Goal: Transaction & Acquisition: Book appointment/travel/reservation

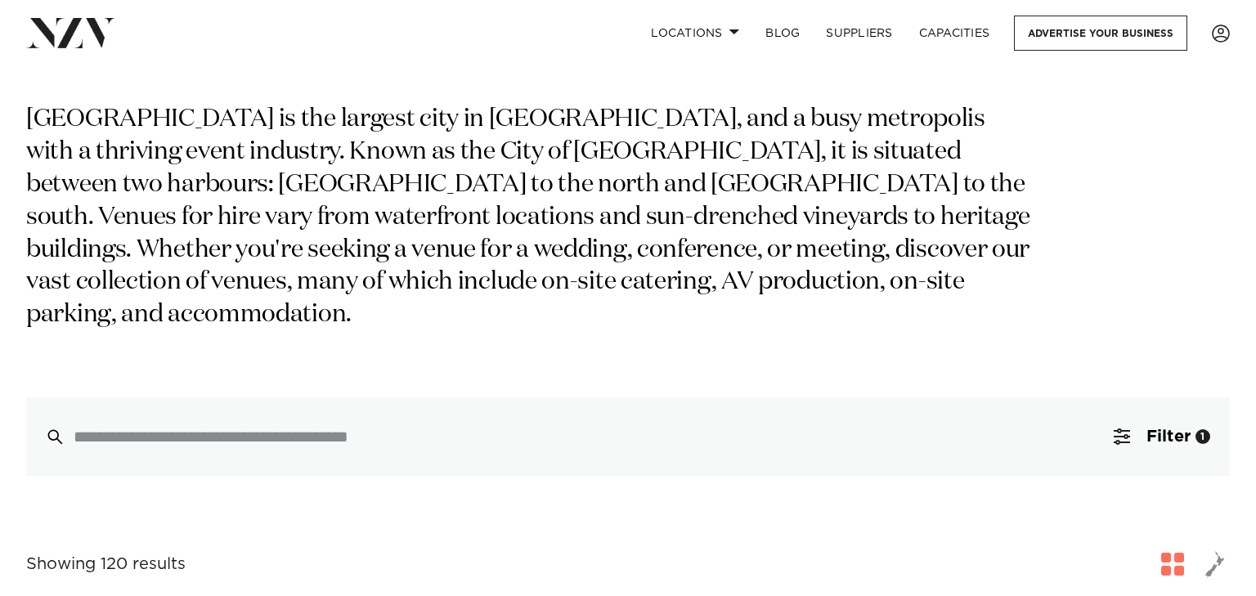
scroll to position [115, 0]
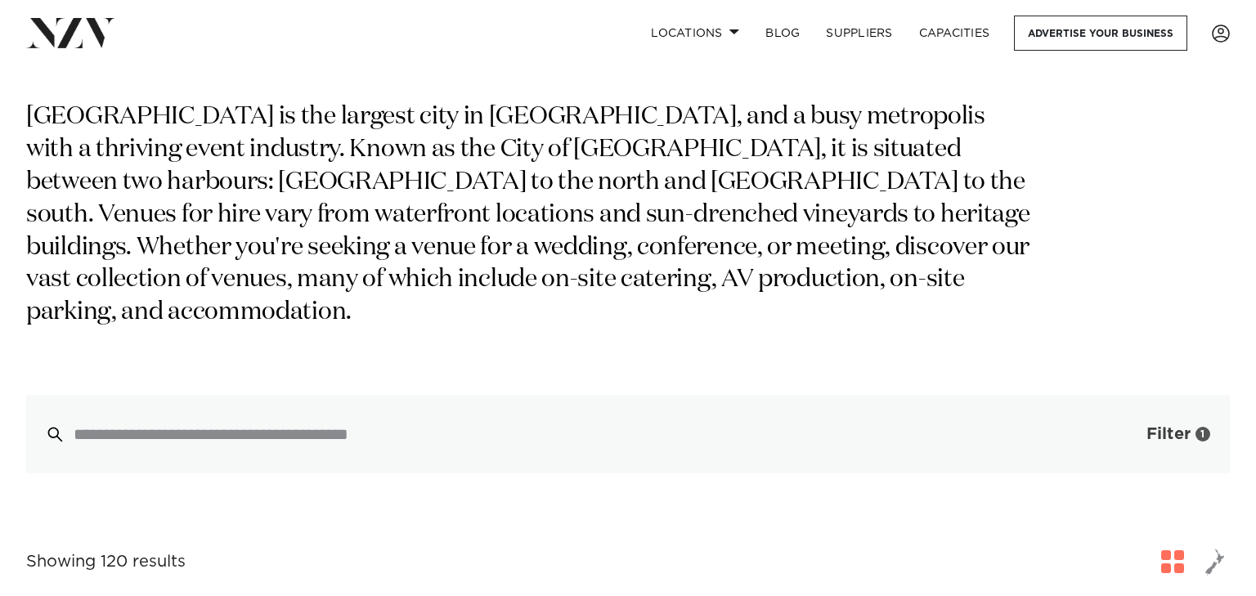
click at [1155, 426] on span "Filter" at bounding box center [1169, 434] width 44 height 16
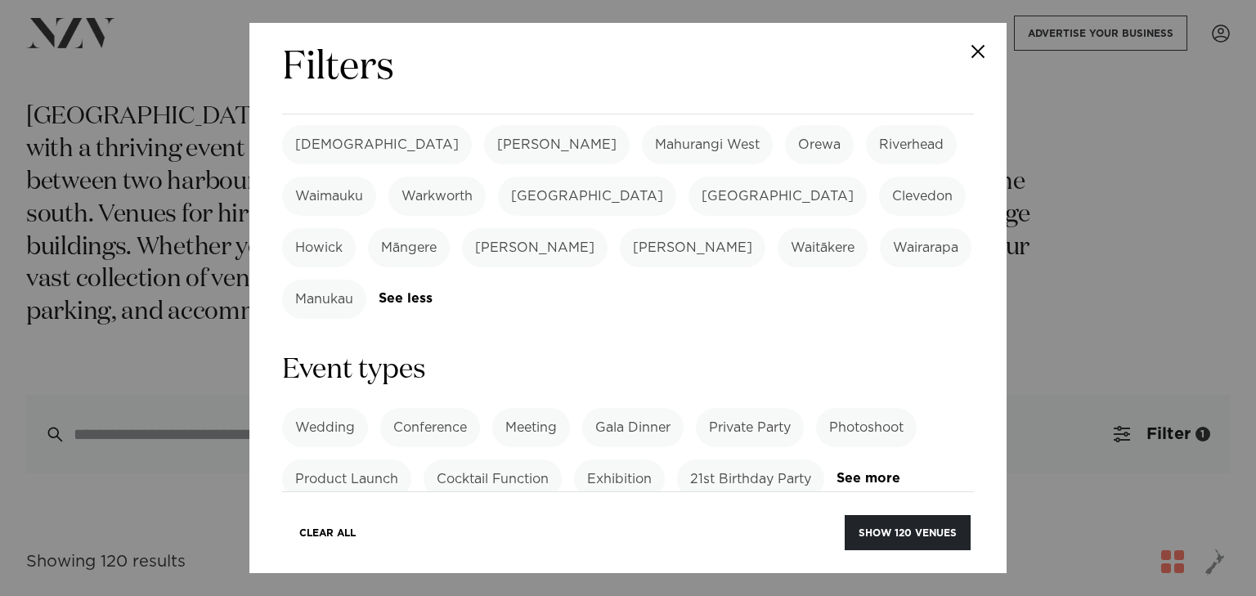
scroll to position [557, 0]
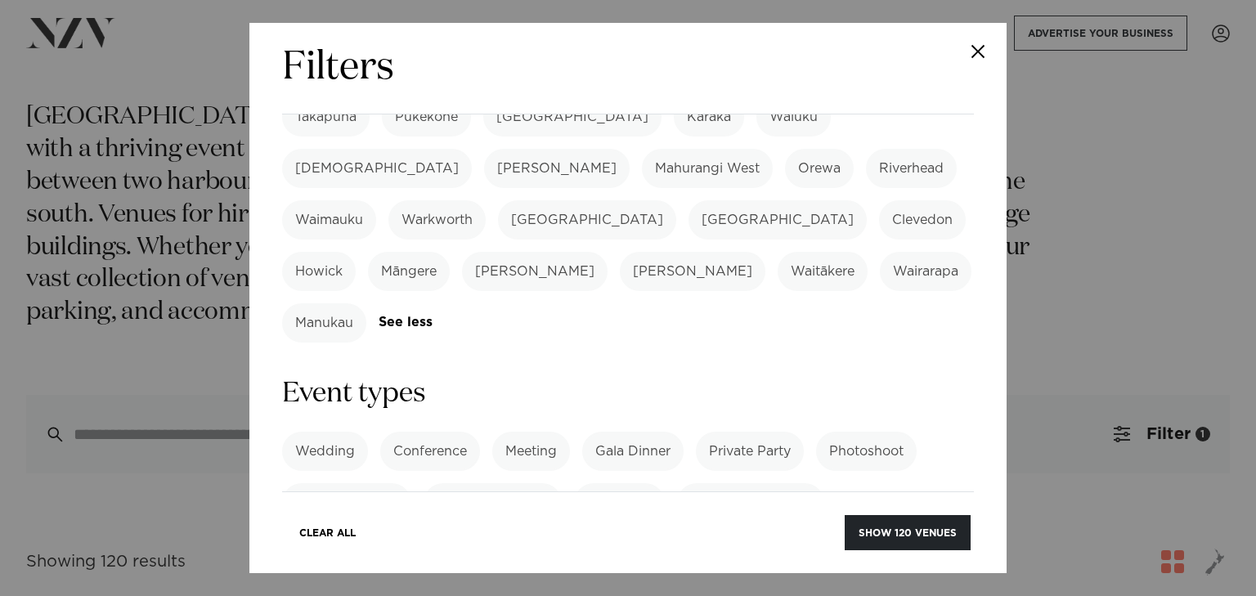
click at [868, 496] on link "See more" at bounding box center [901, 503] width 128 height 14
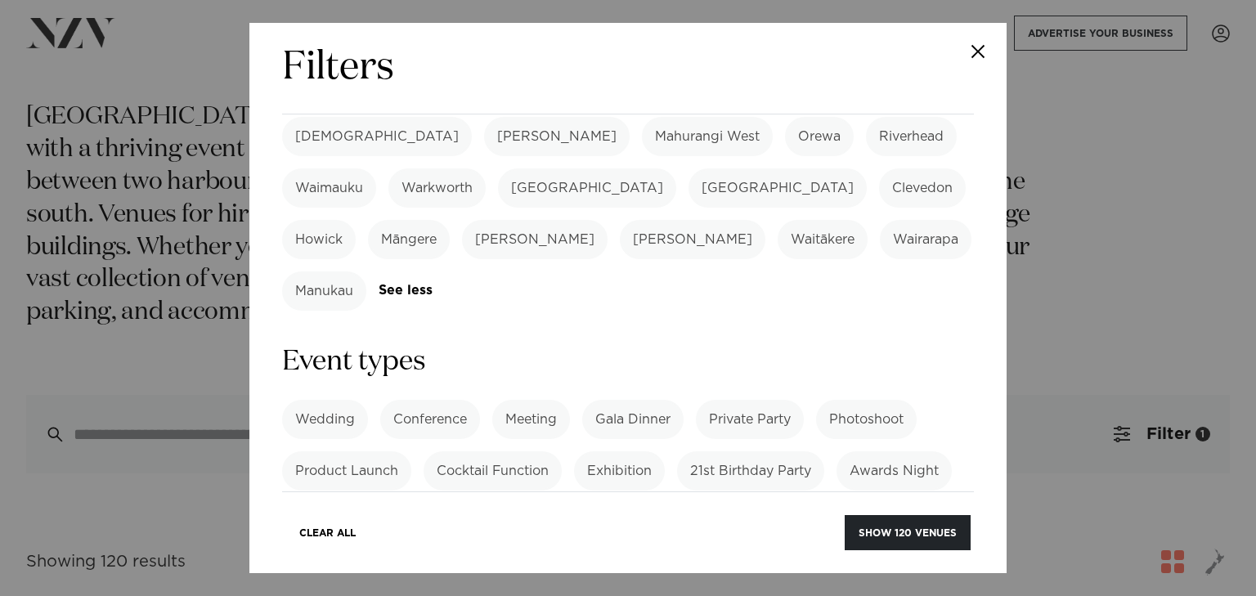
scroll to position [594, 0]
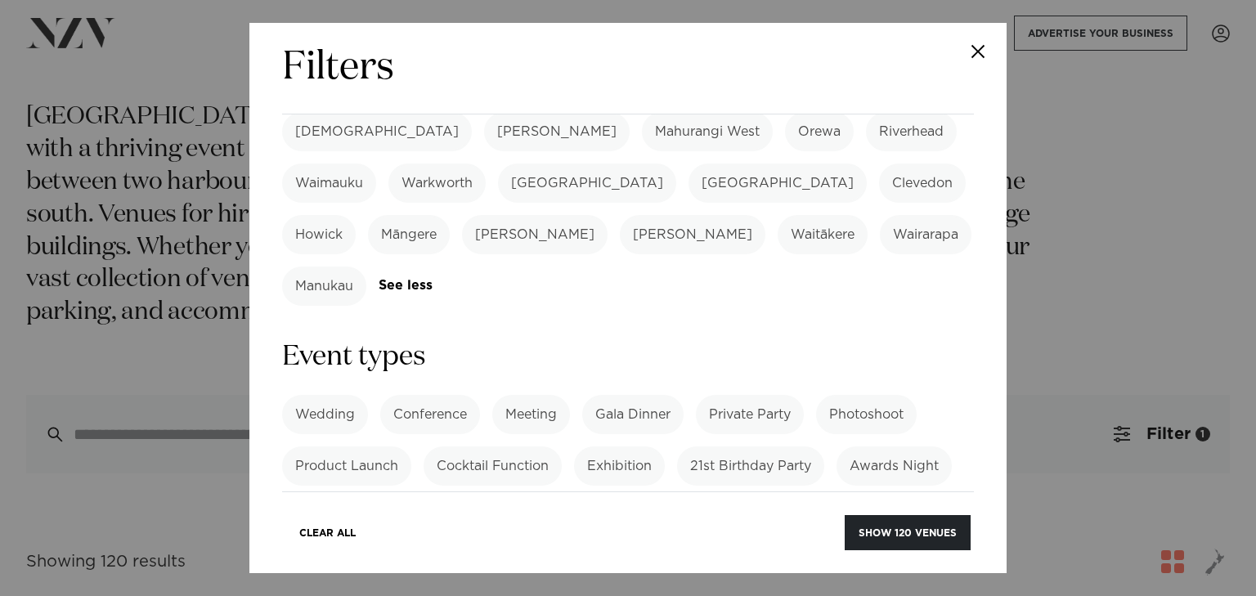
click at [428, 395] on label "Conference" at bounding box center [430, 414] width 100 height 39
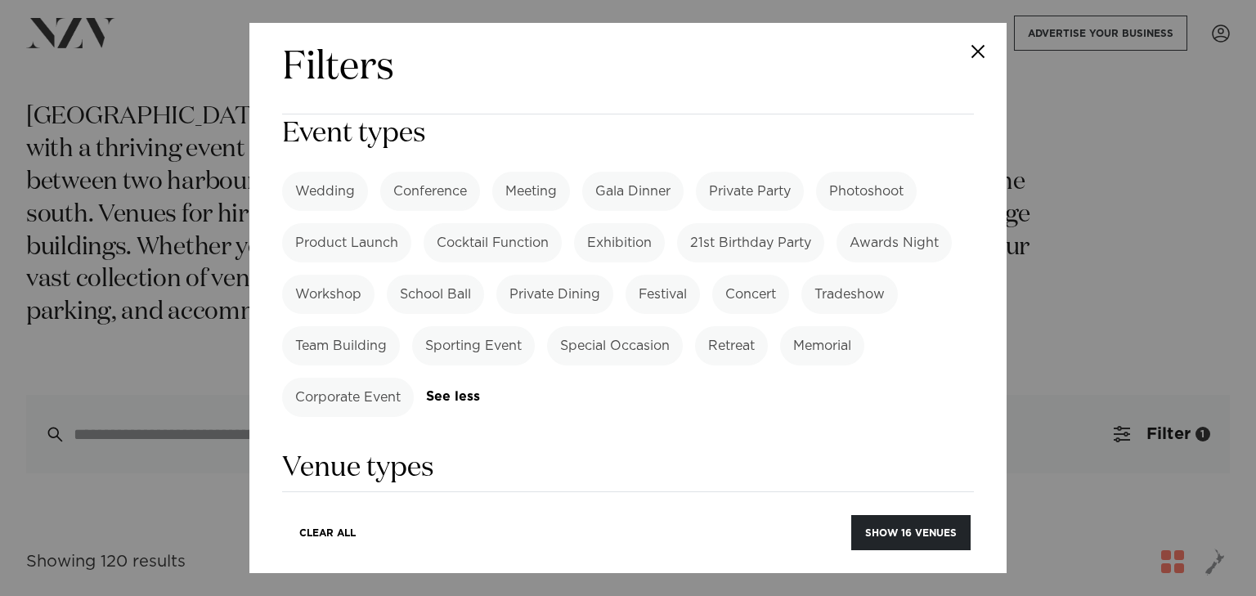
scroll to position [819, 0]
click at [842, 505] on div "Brand New Beachside Amazing View Heritage Building Cityscape Hidden Gem Nightli…" at bounding box center [628, 550] width 692 height 91
click at [840, 568] on link "See more" at bounding box center [882, 575] width 128 height 14
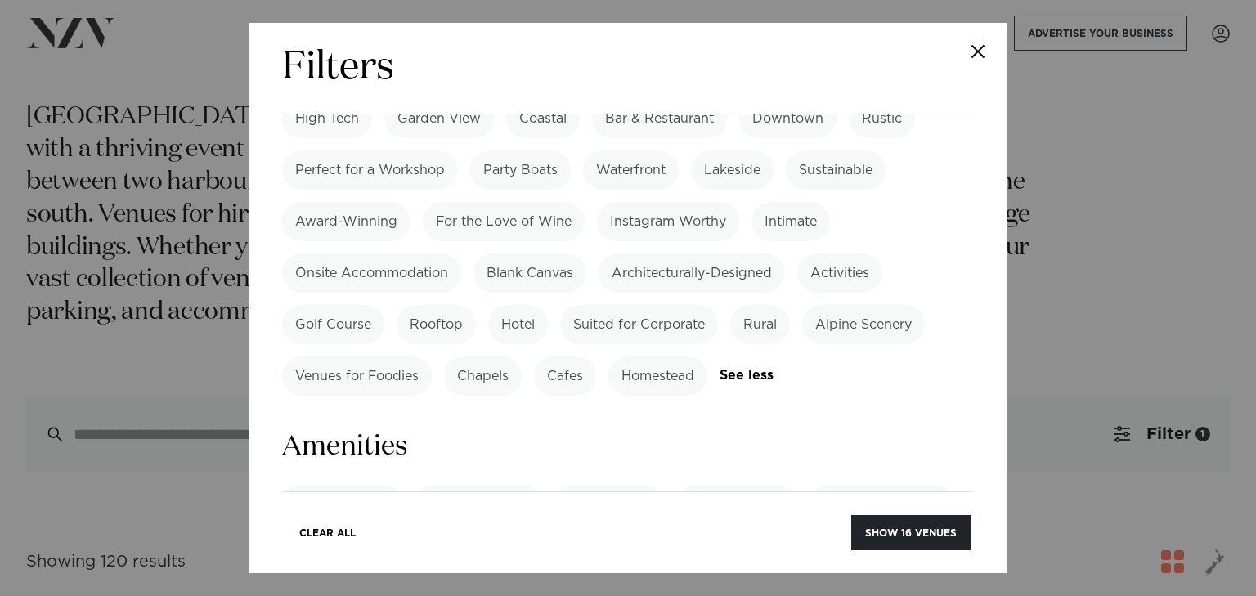
scroll to position [1453, 0]
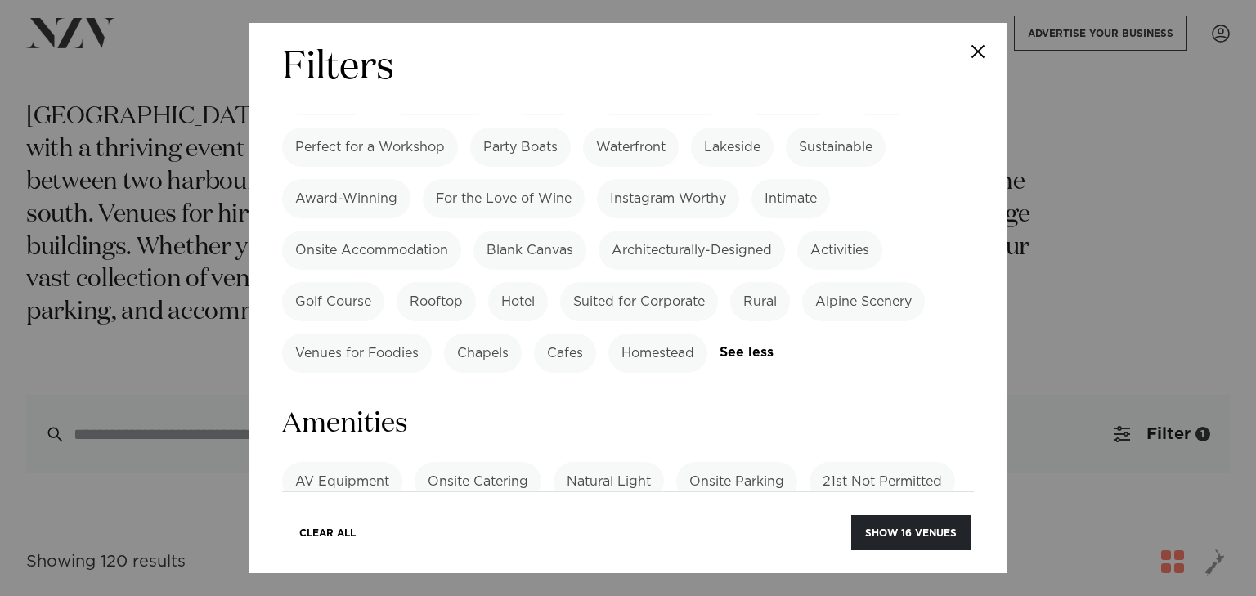
click at [337, 565] on link "See more" at bounding box center [346, 572] width 128 height 14
click at [483, 462] on label "Onsite Catering" at bounding box center [478, 481] width 127 height 39
click at [715, 462] on label "Onsite Parking" at bounding box center [736, 481] width 121 height 39
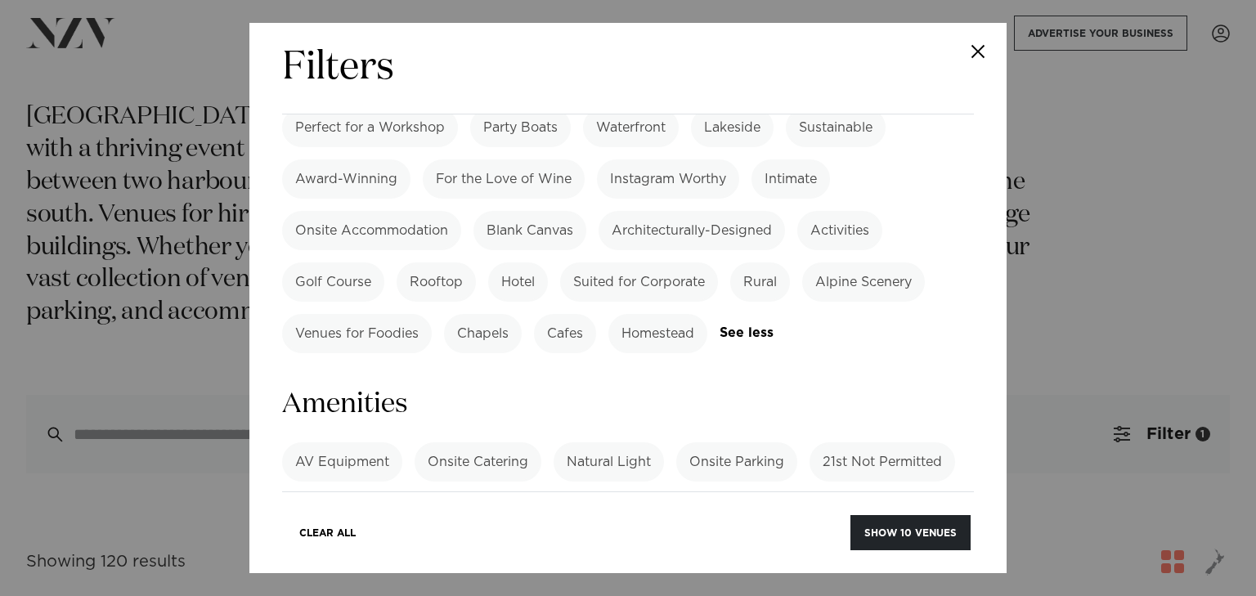
scroll to position [1474, 0]
click at [778, 493] on label "Tables/Chairs Included" at bounding box center [825, 512] width 173 height 39
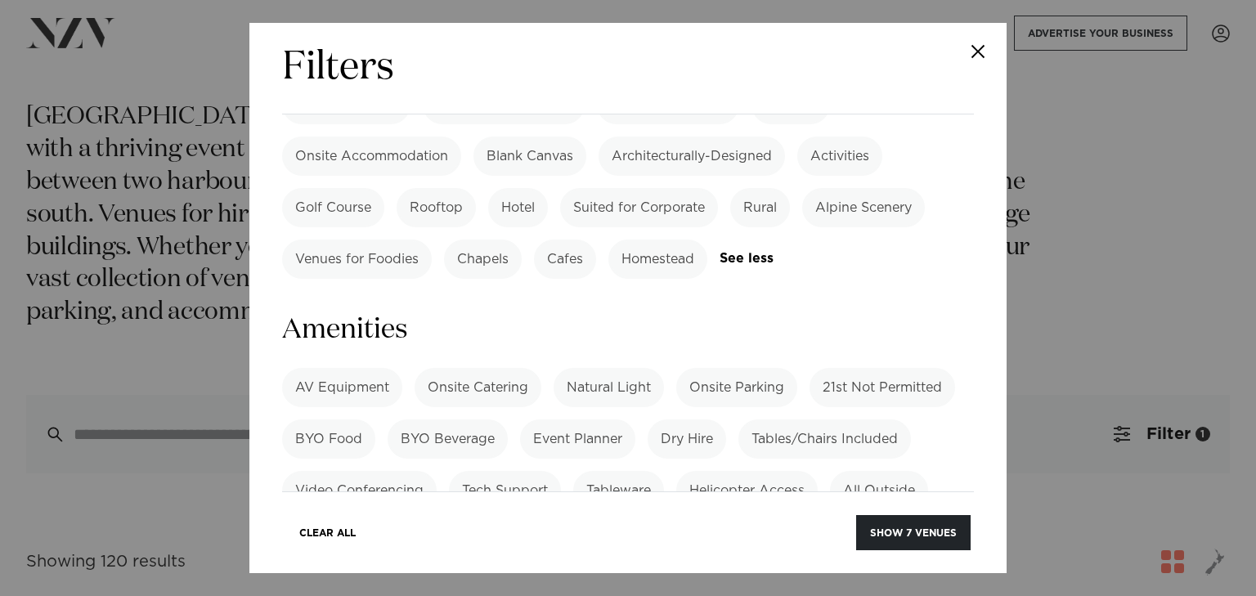
scroll to position [1550, 0]
click at [909, 520] on label "WiFi" at bounding box center [910, 539] width 56 height 39
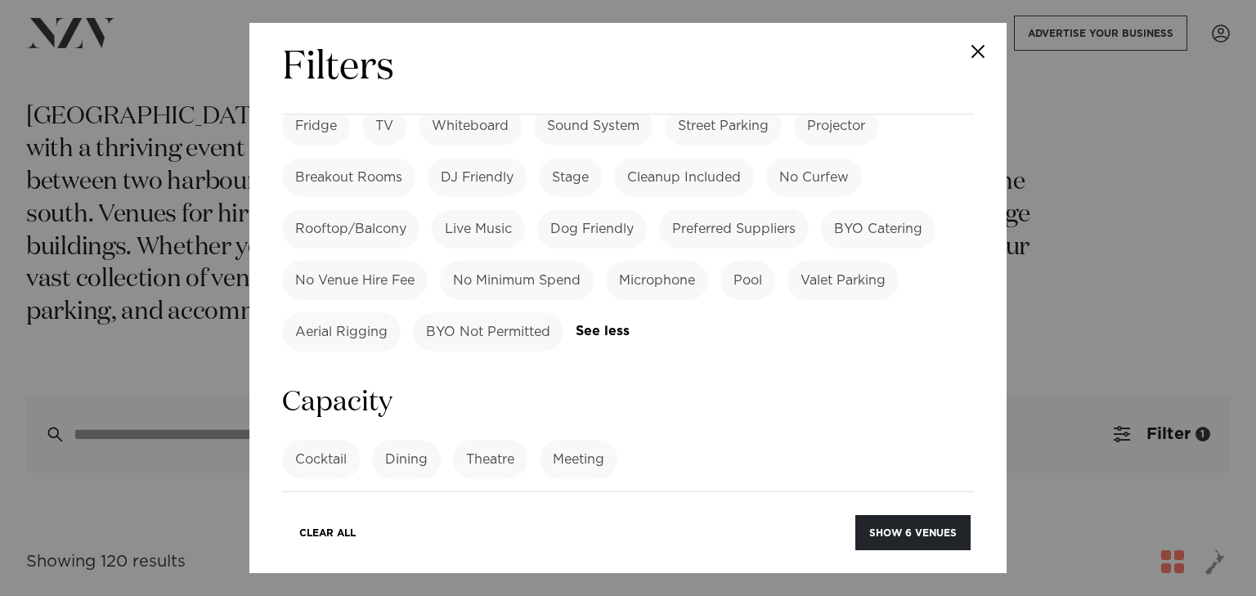
scroll to position [2016, 0]
click at [475, 439] on label "Theatre" at bounding box center [490, 458] width 74 height 39
click at [462, 498] on input "number" at bounding box center [628, 520] width 692 height 44
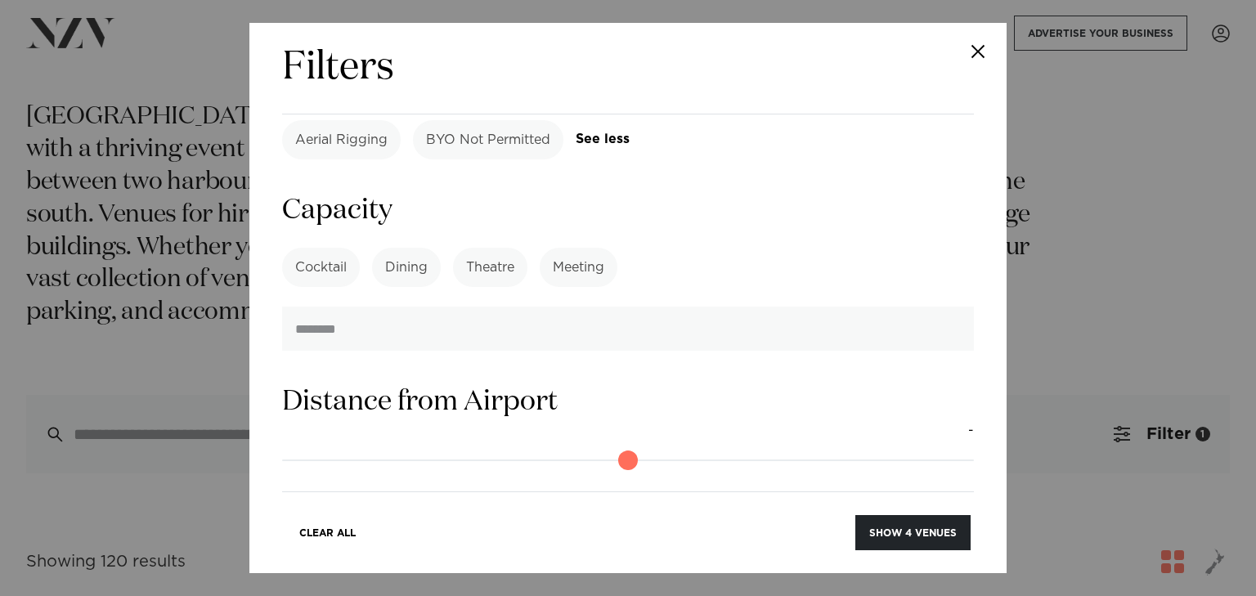
scroll to position [2216, 0]
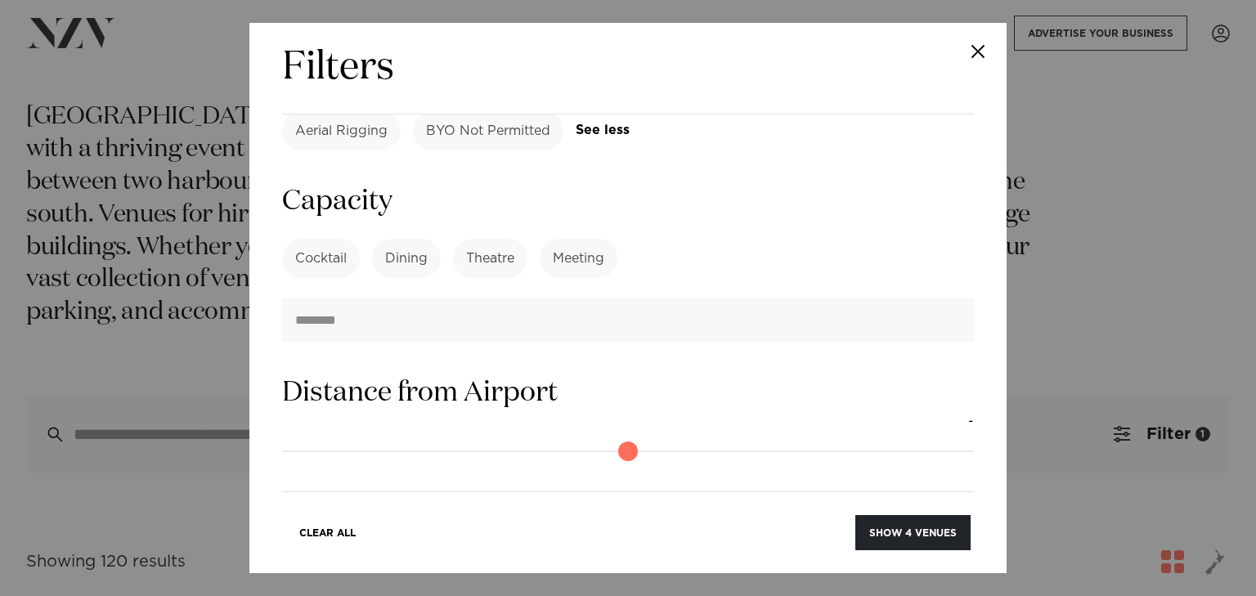
type input "***"
drag, startPoint x: 292, startPoint y: 406, endPoint x: 541, endPoint y: 381, distance: 249.9
type input "**"
click at [541, 566] on input "range" at bounding box center [628, 579] width 692 height 26
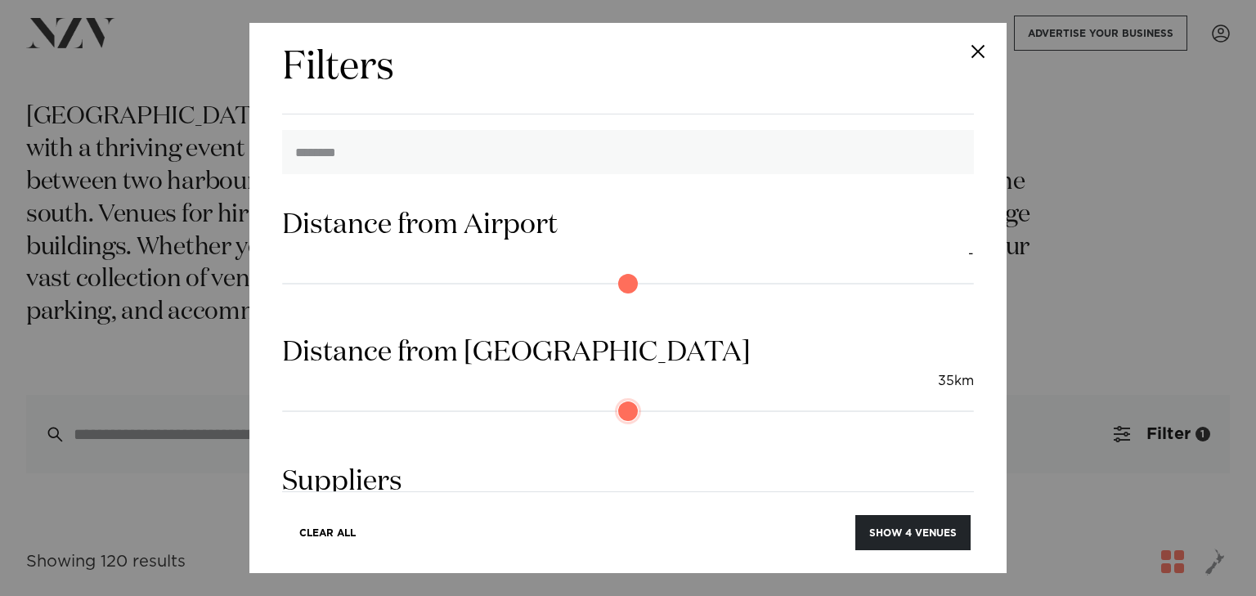
scroll to position [2409, 0]
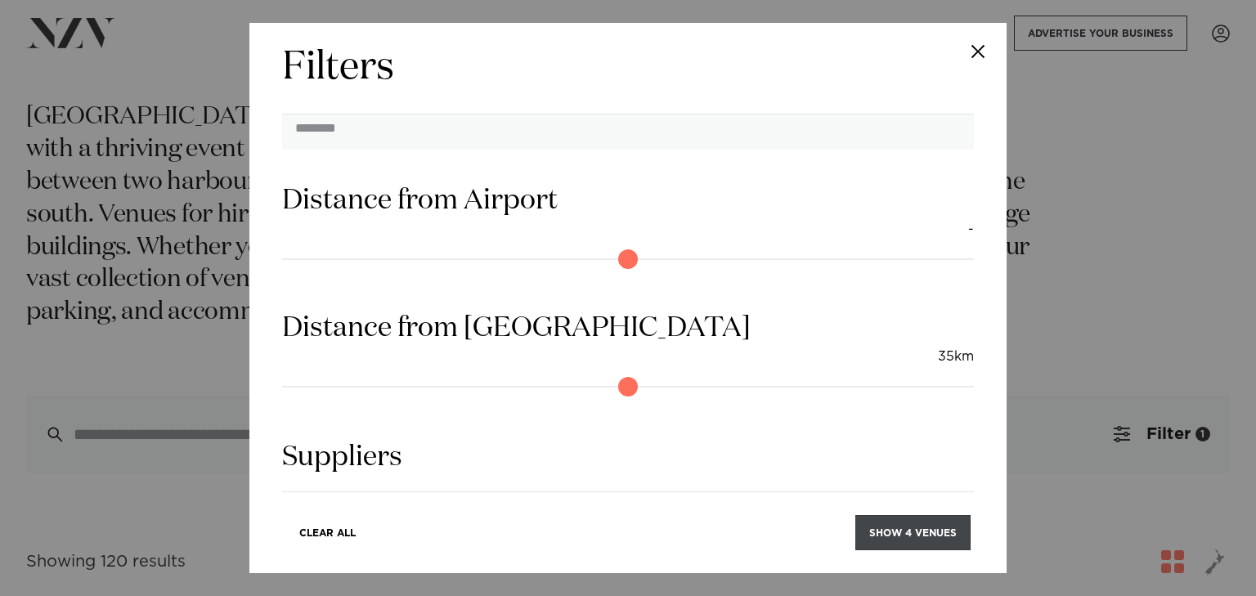
click at [899, 519] on button "Show 4 venues" at bounding box center [913, 532] width 115 height 35
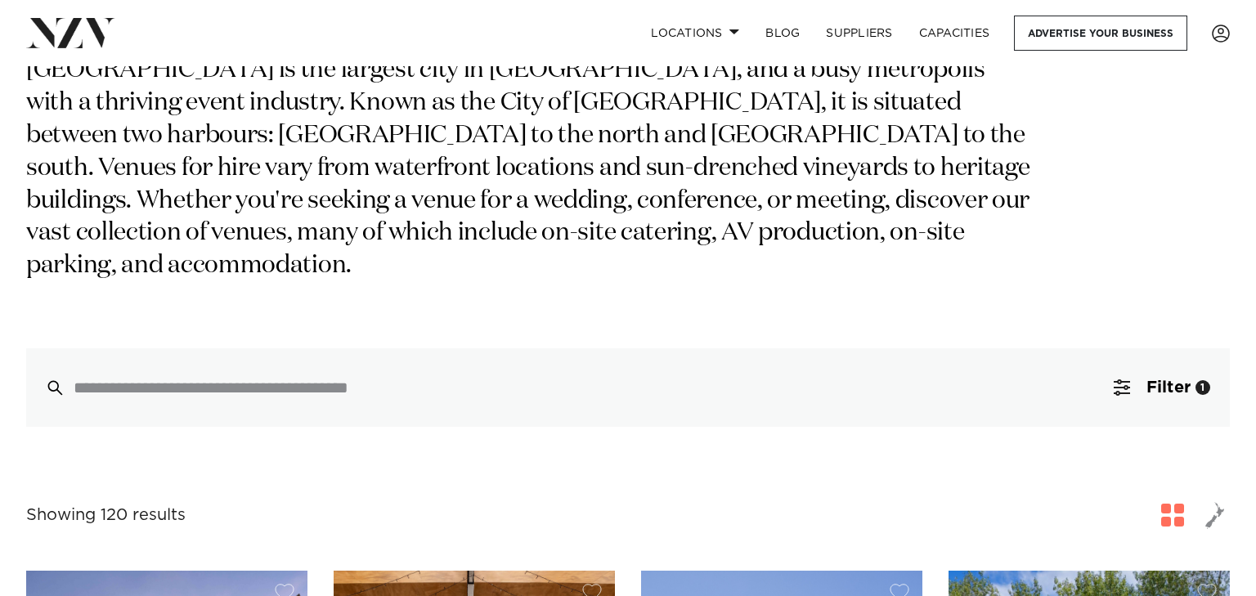
scroll to position [171, 0]
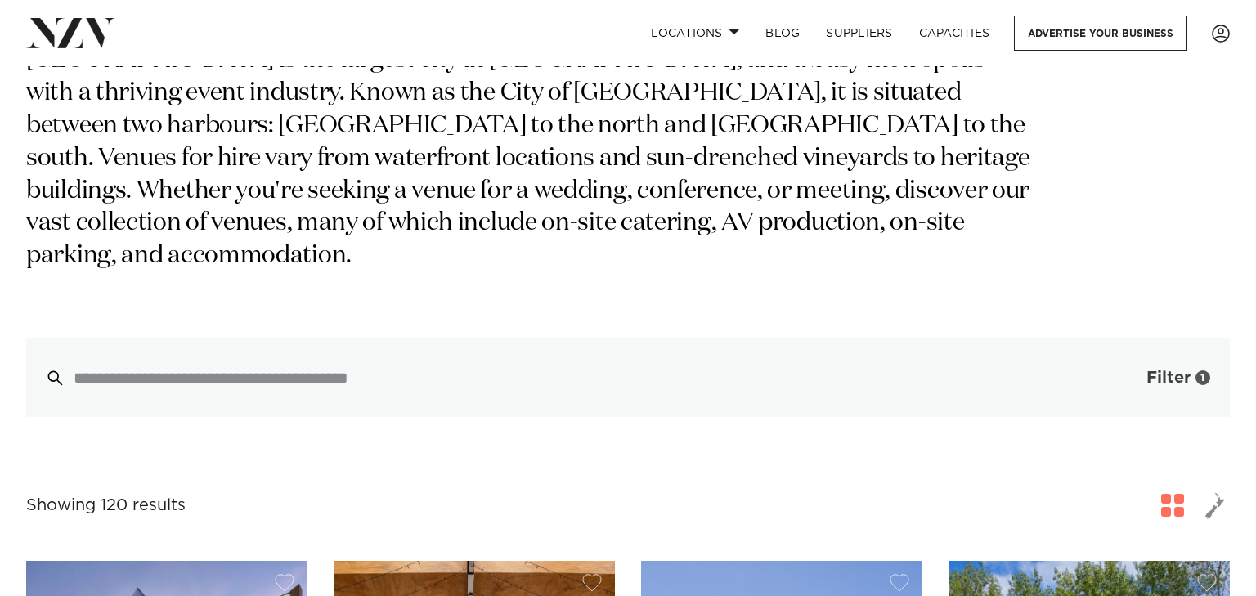
click at [1148, 370] on span "Filter" at bounding box center [1169, 378] width 44 height 16
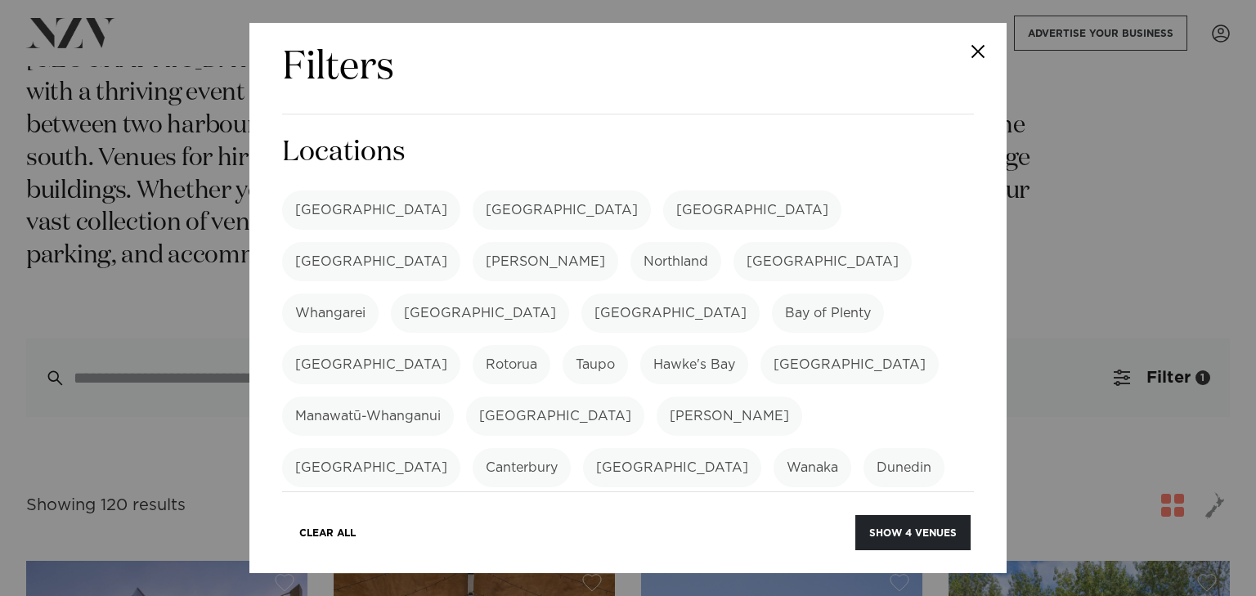
scroll to position [9, 0]
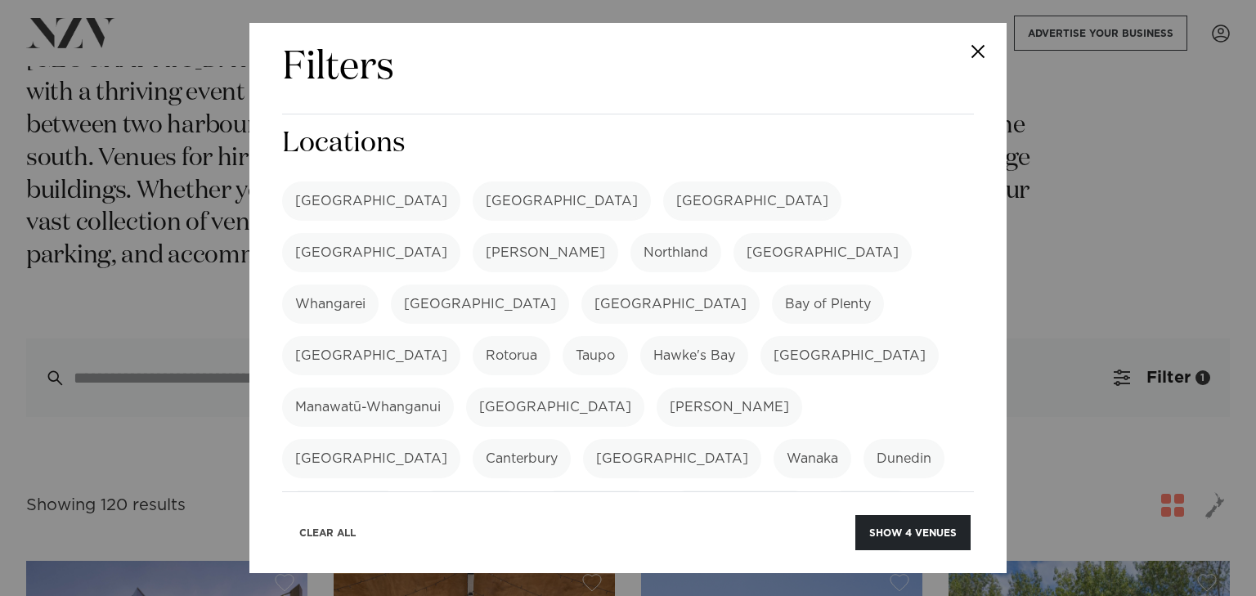
click at [361, 531] on button "Clear All" at bounding box center [327, 532] width 84 height 35
type input "*"
click at [326, 184] on label "[GEOGRAPHIC_DATA]" at bounding box center [371, 201] width 178 height 39
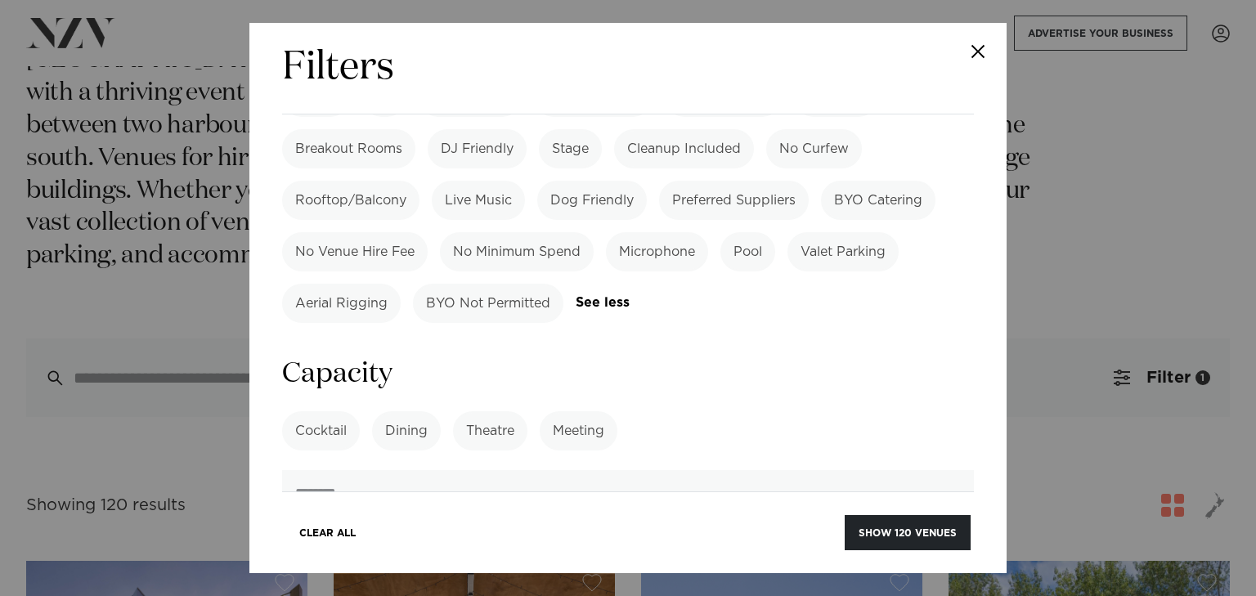
scroll to position [2038, 0]
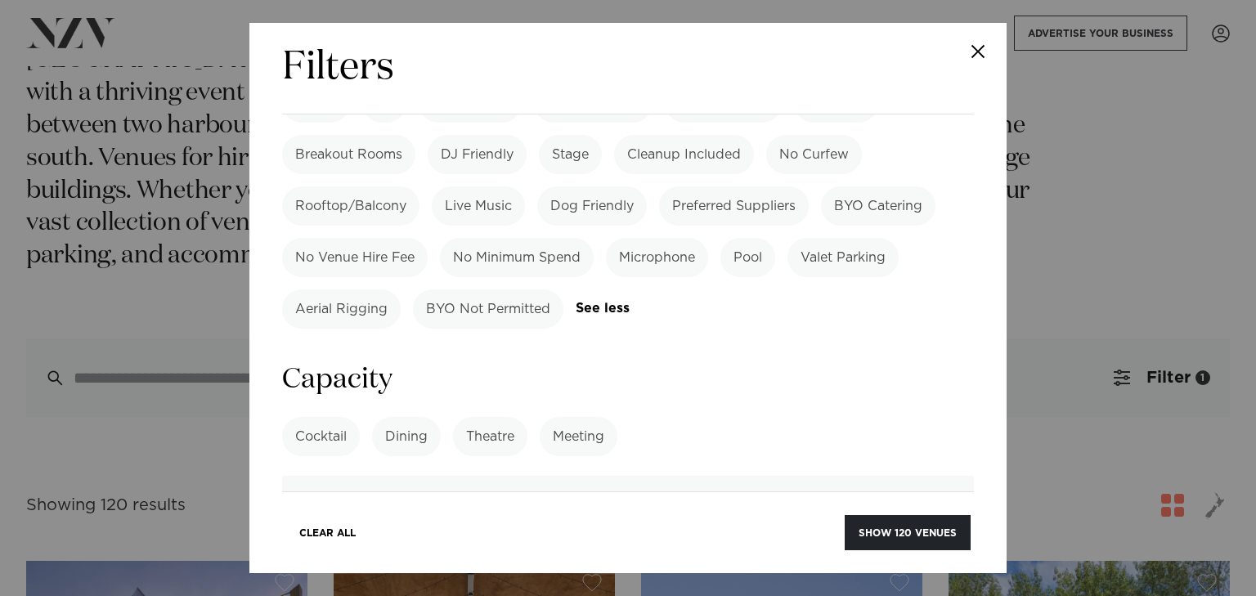
click at [473, 417] on label "Theatre" at bounding box center [490, 436] width 74 height 39
click at [580, 417] on label "Meeting" at bounding box center [579, 436] width 78 height 39
click at [566, 417] on label "Meeting" at bounding box center [579, 436] width 78 height 39
click at [492, 476] on input "number" at bounding box center [628, 498] width 692 height 44
type input "***"
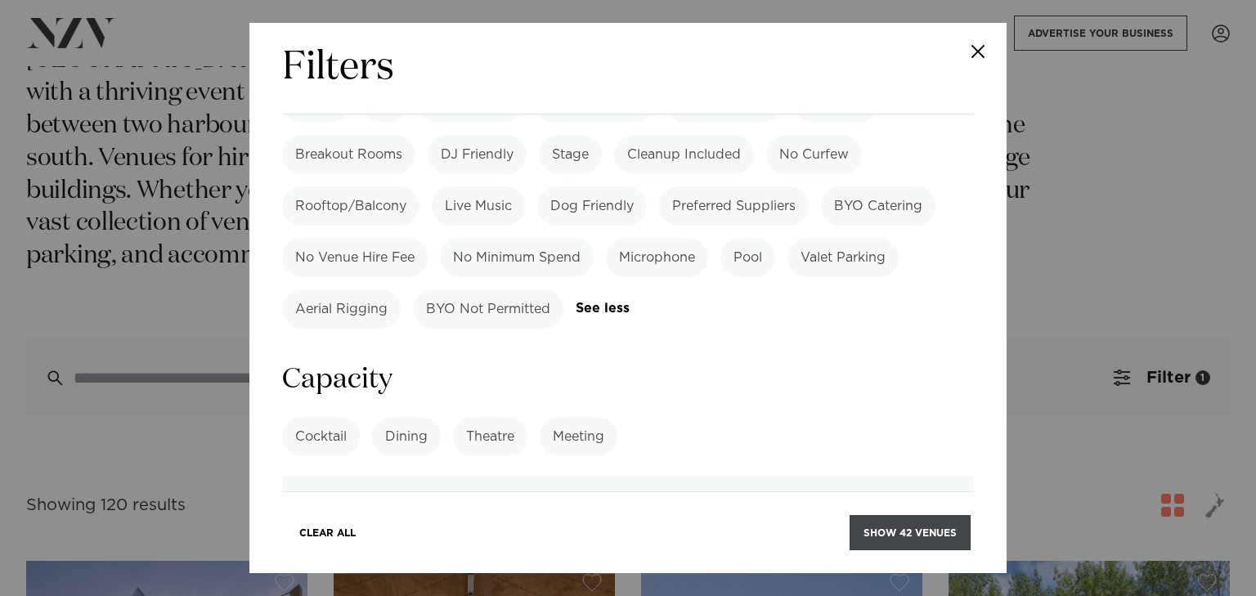
click at [929, 536] on button "Show 42 venues" at bounding box center [910, 532] width 121 height 35
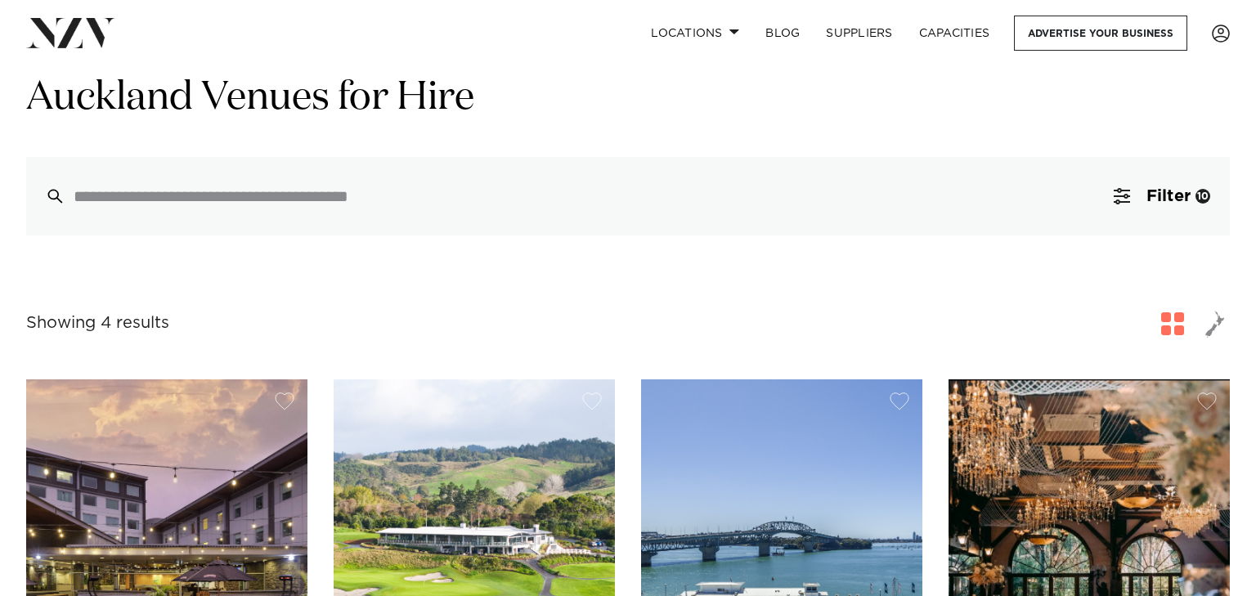
scroll to position [13, 0]
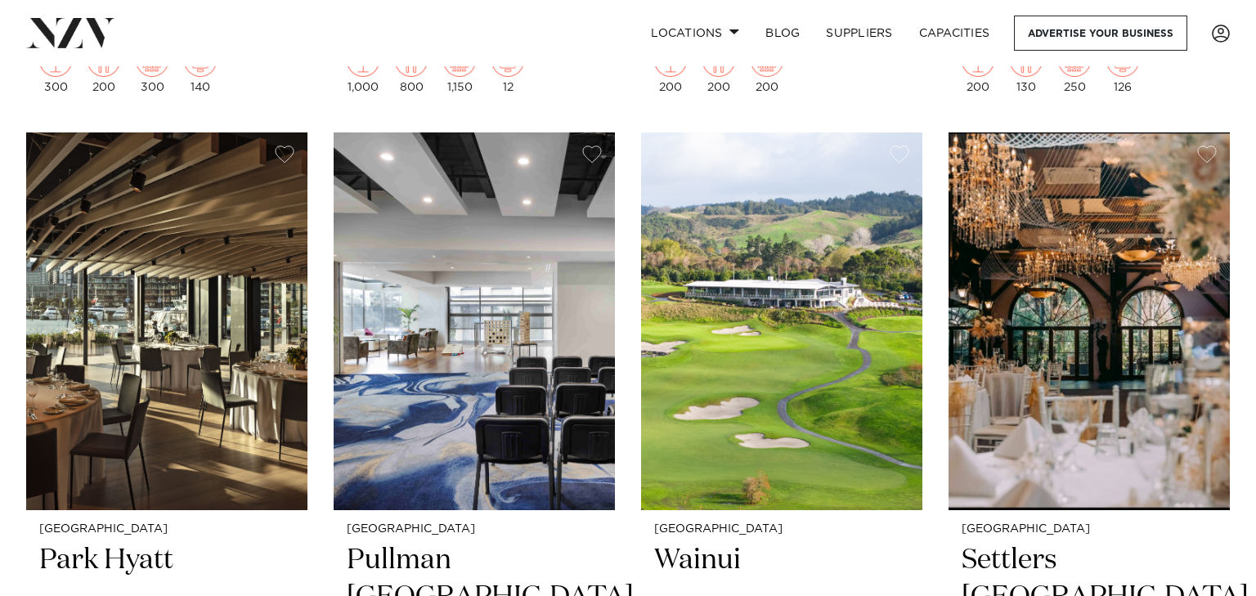
scroll to position [2547, 0]
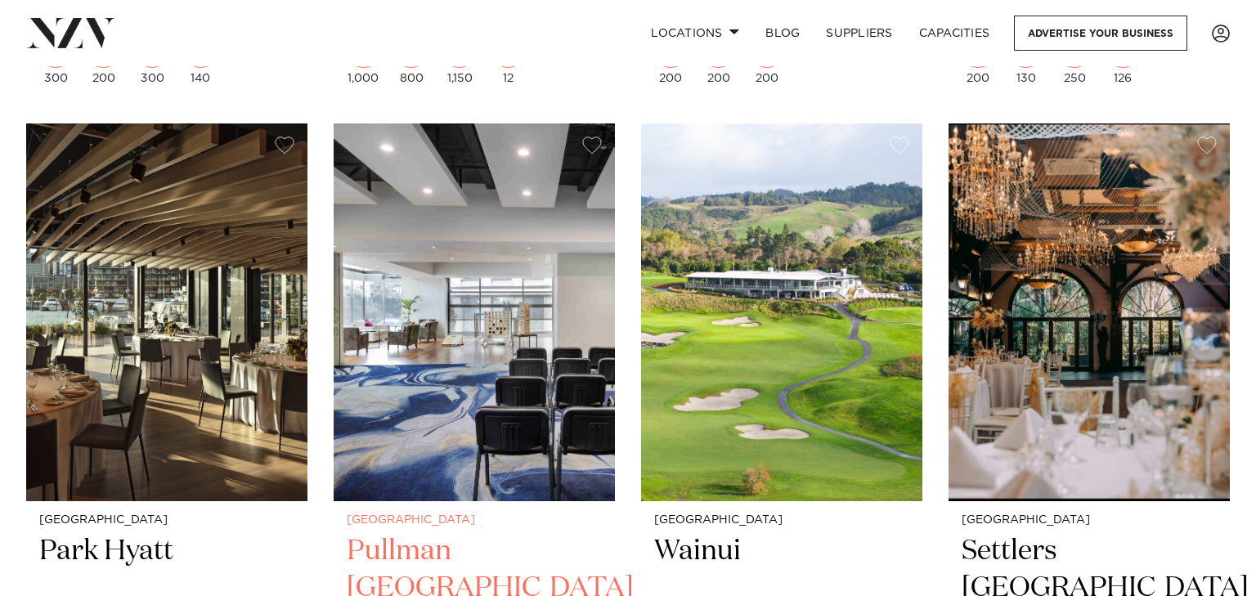
click at [582, 353] on img at bounding box center [474, 313] width 281 height 378
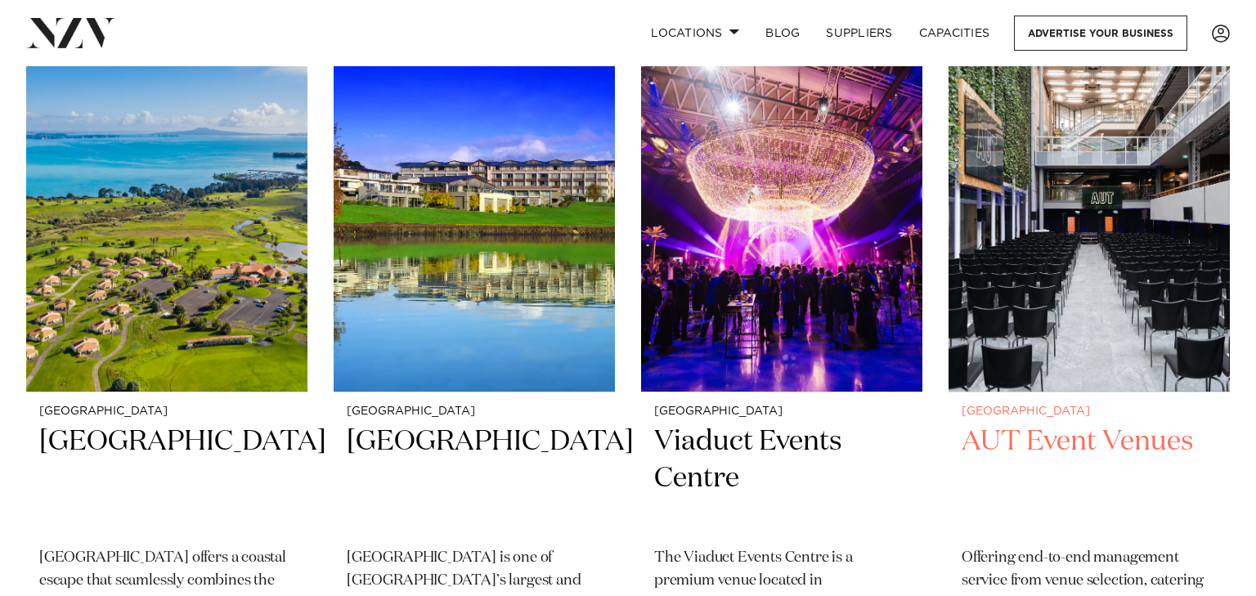
scroll to position [3366, 0]
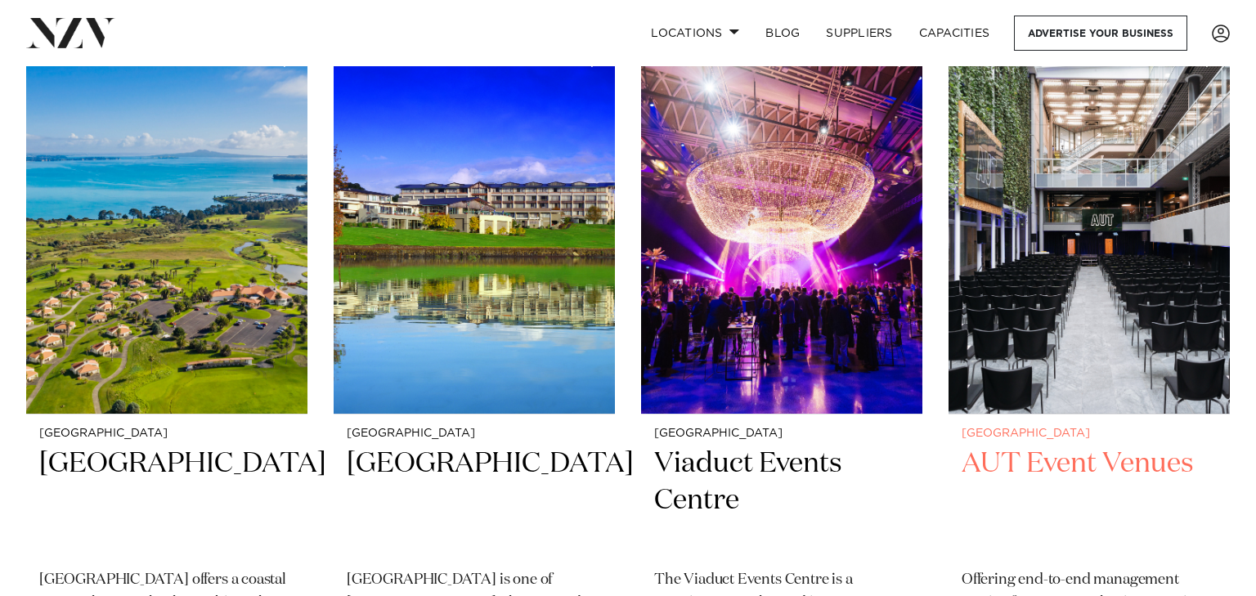
click at [1076, 285] on img at bounding box center [1089, 226] width 281 height 378
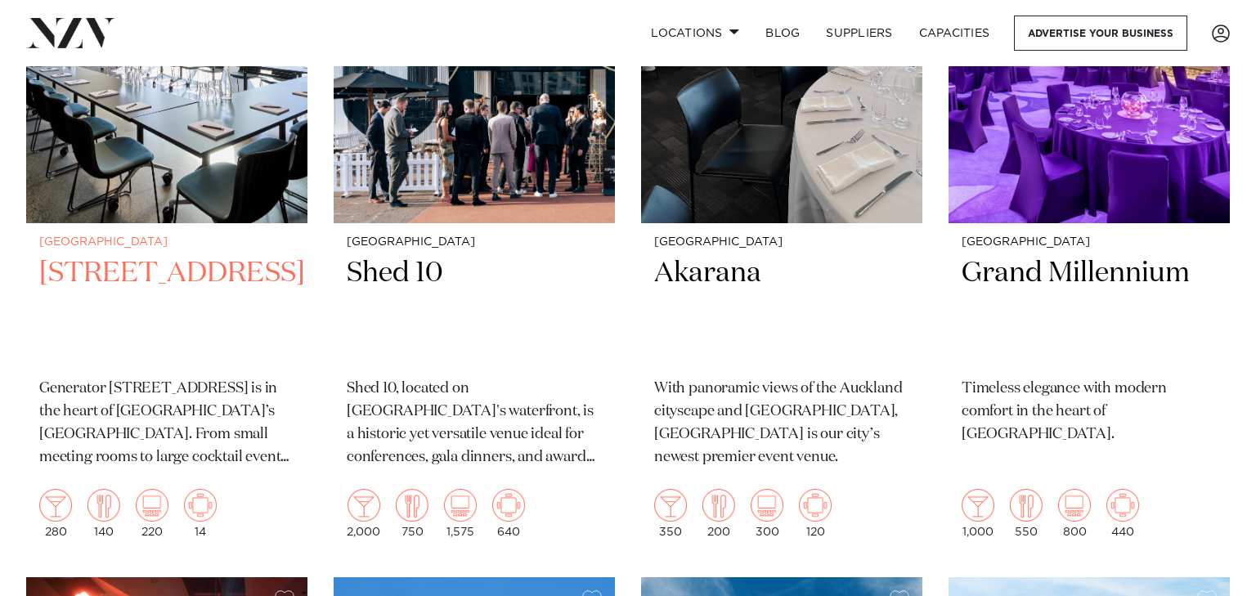
scroll to position [5023, 0]
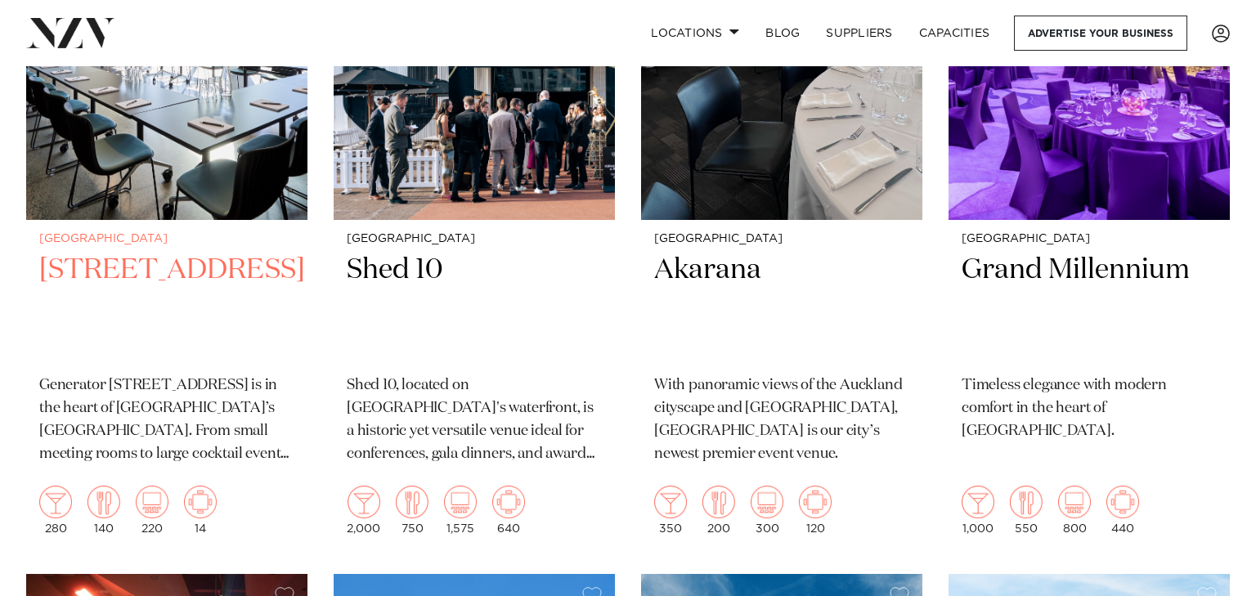
click at [210, 166] on img at bounding box center [166, 31] width 281 height 378
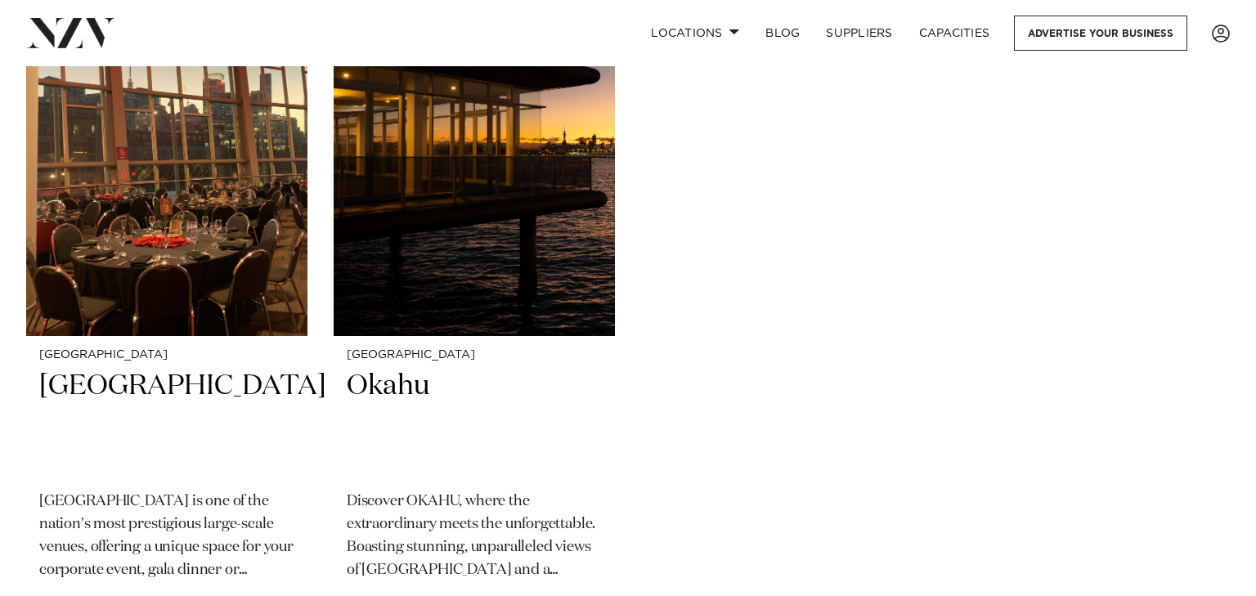
scroll to position [7836, 0]
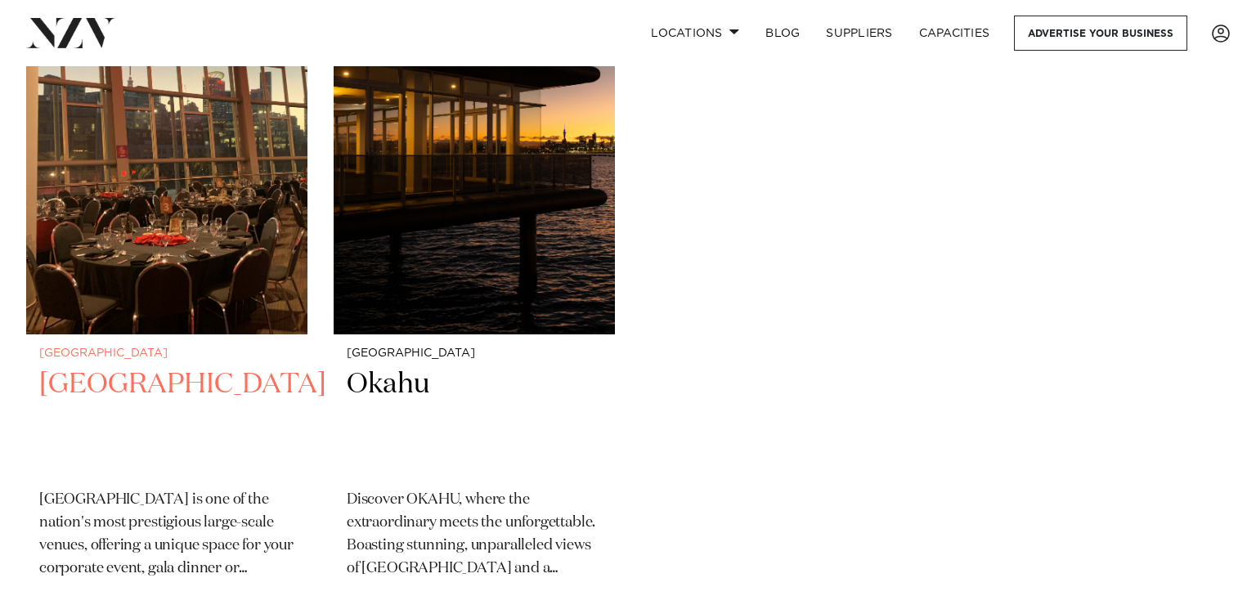
click at [207, 207] on img at bounding box center [166, 146] width 281 height 378
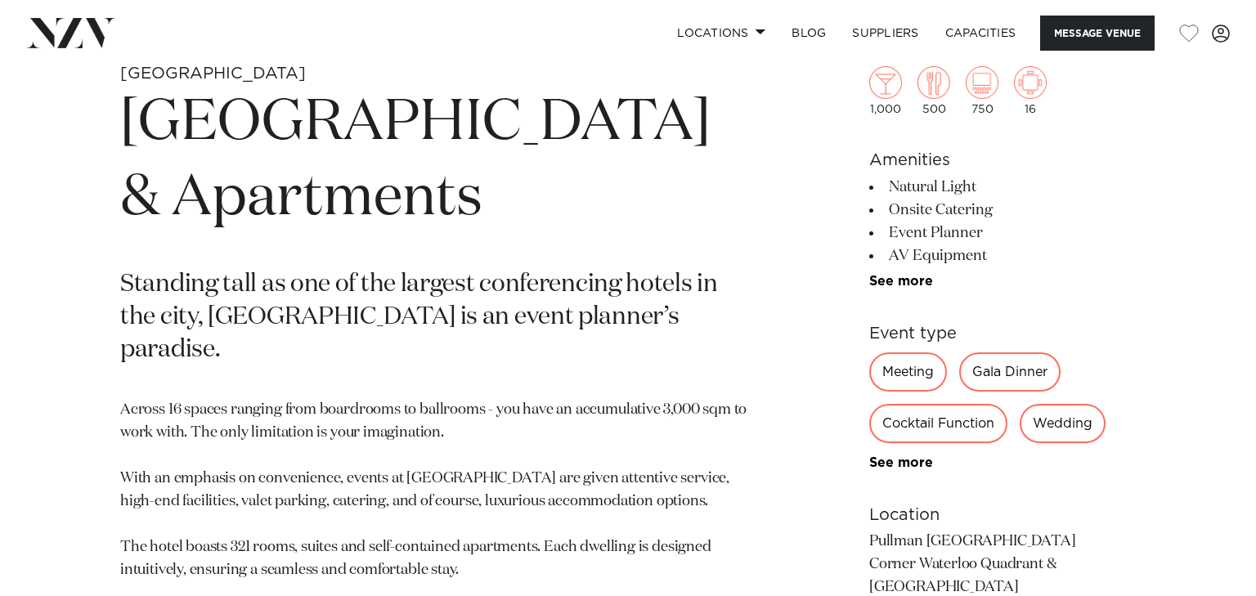
scroll to position [661, 0]
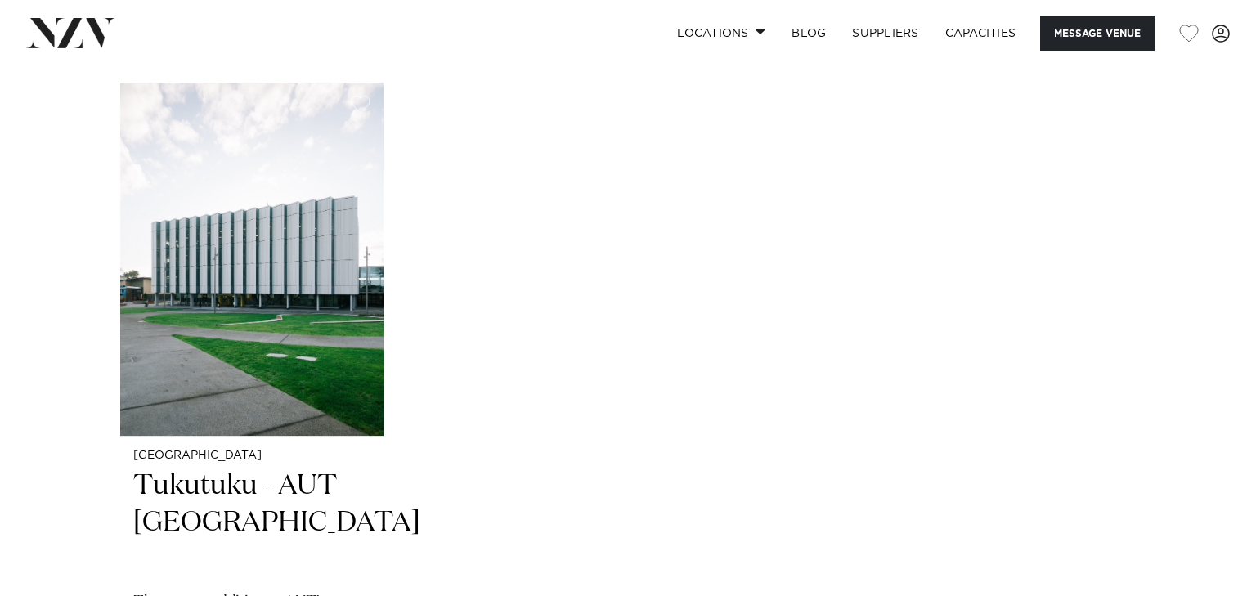
scroll to position [3374, 0]
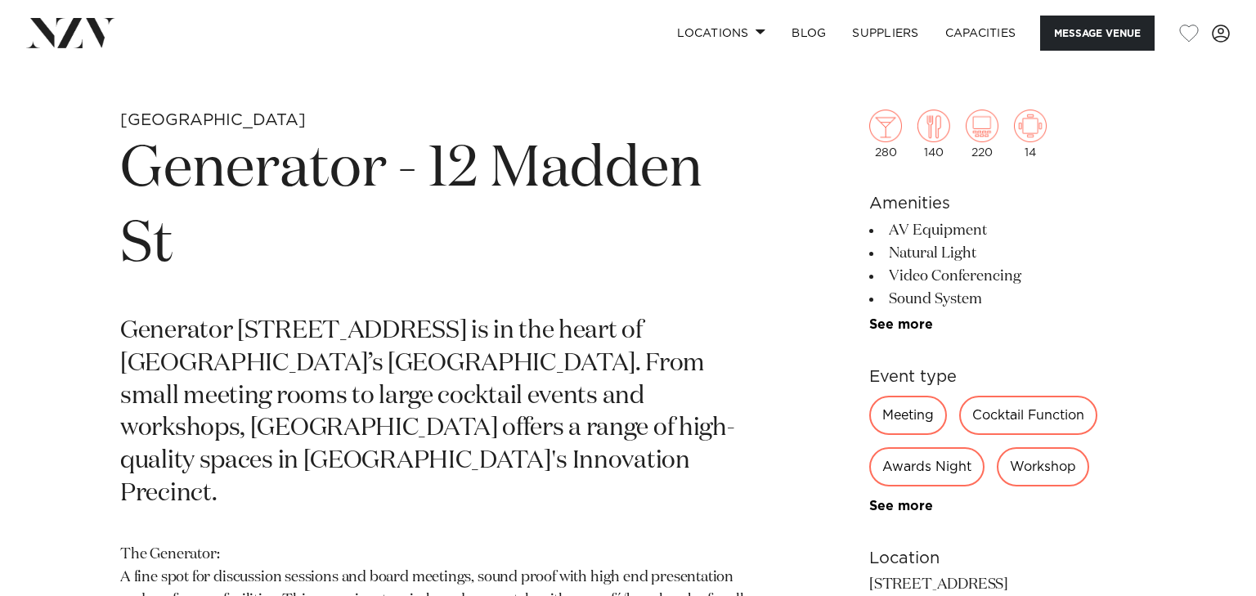
scroll to position [614, 0]
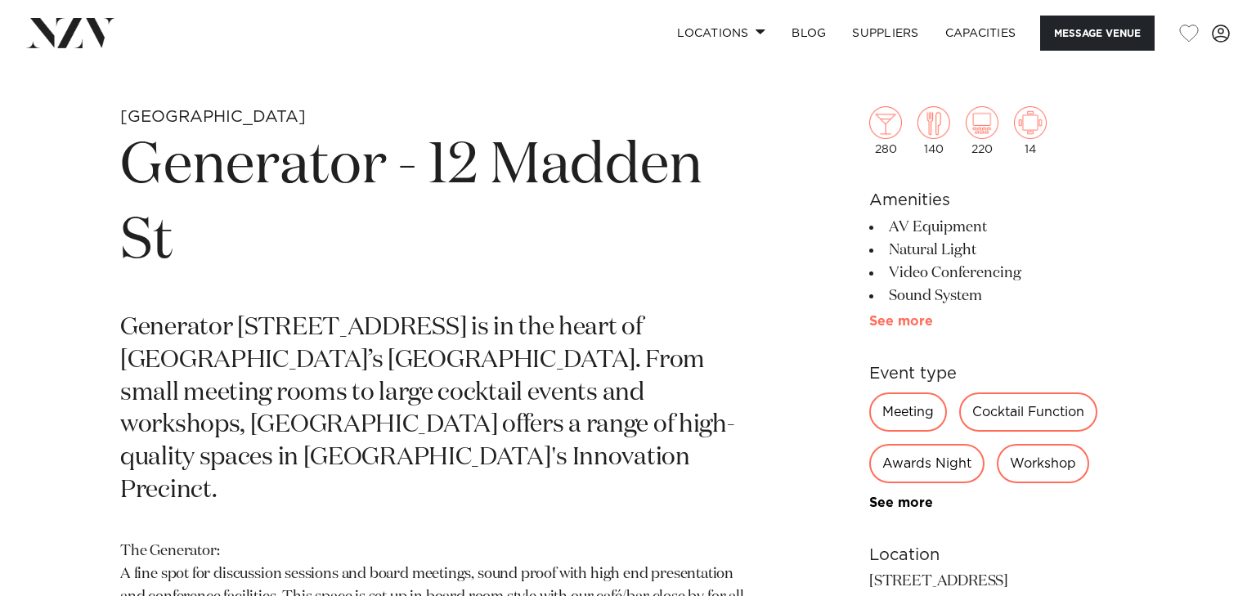
click at [890, 320] on link "See more" at bounding box center [933, 321] width 128 height 13
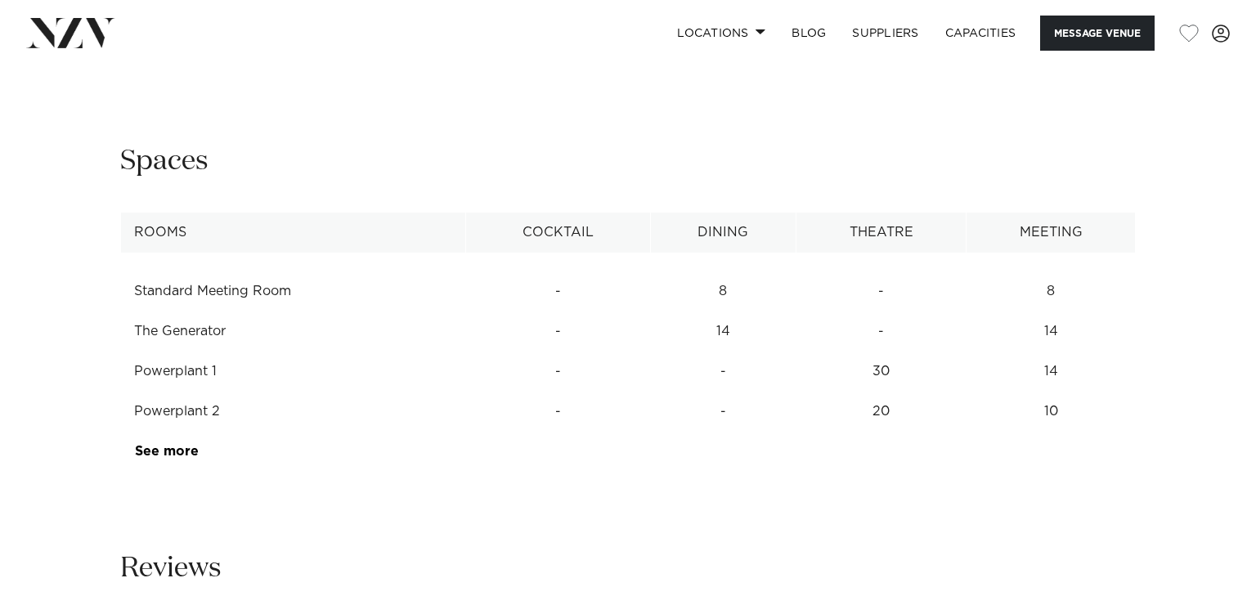
scroll to position [2123, 0]
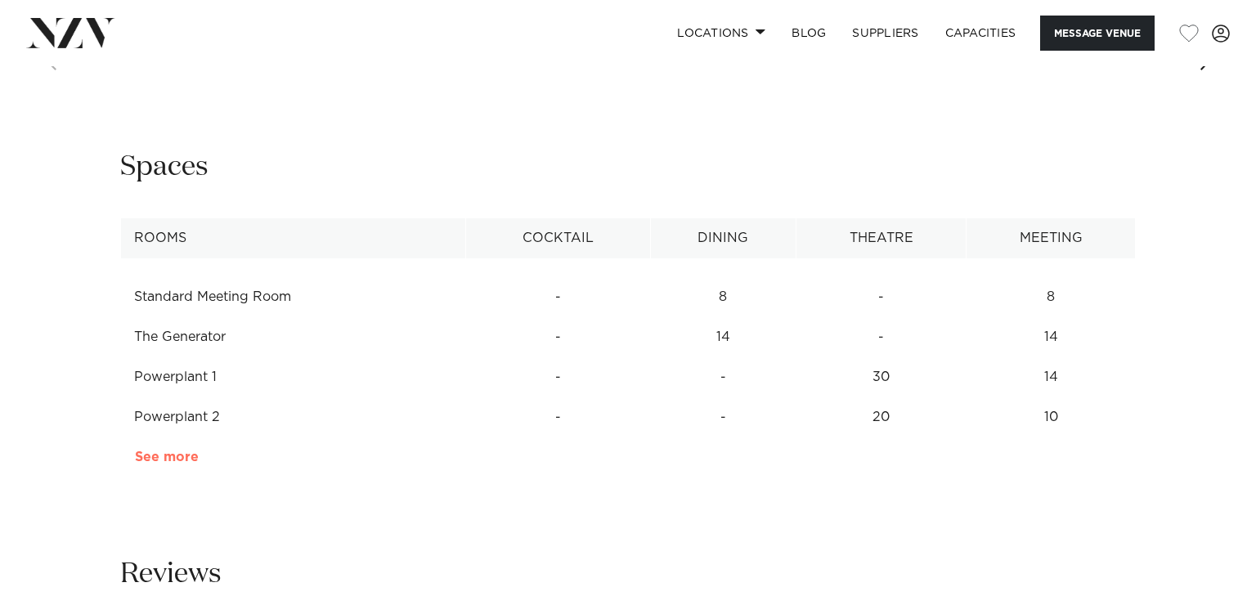
click at [170, 456] on link "See more" at bounding box center [199, 457] width 128 height 13
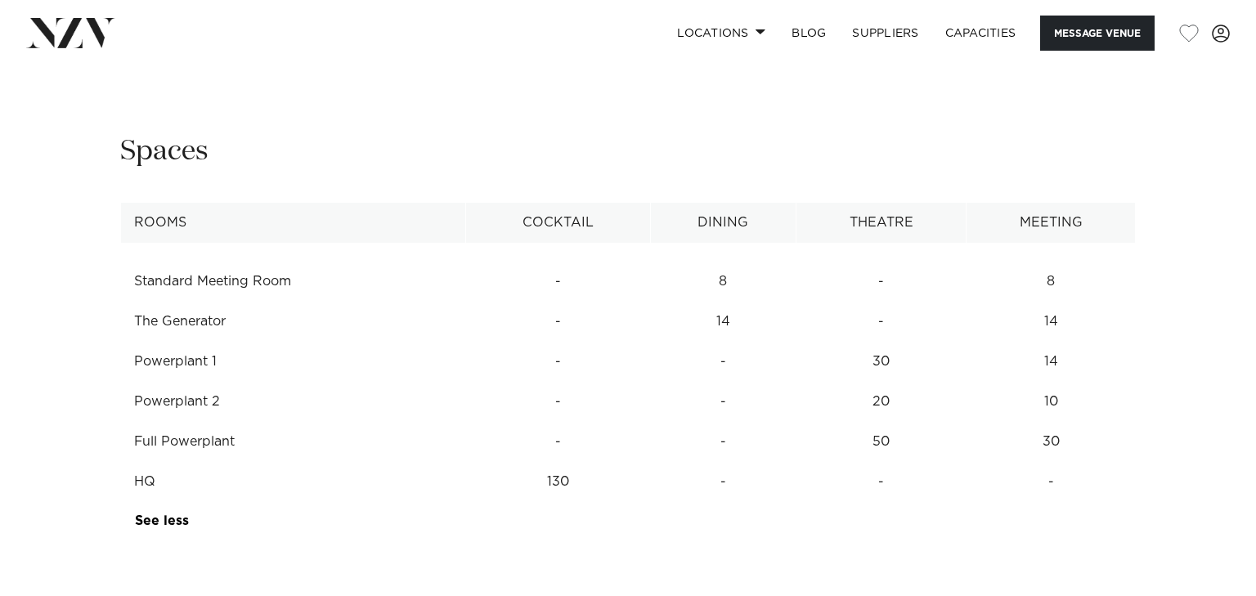
scroll to position [2144, 0]
